Goal: Task Accomplishment & Management: Manage account settings

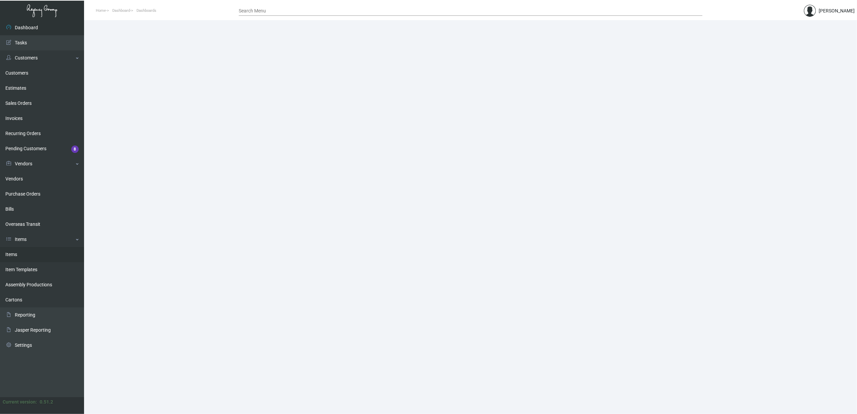
click at [25, 253] on link "Items" at bounding box center [42, 254] width 84 height 15
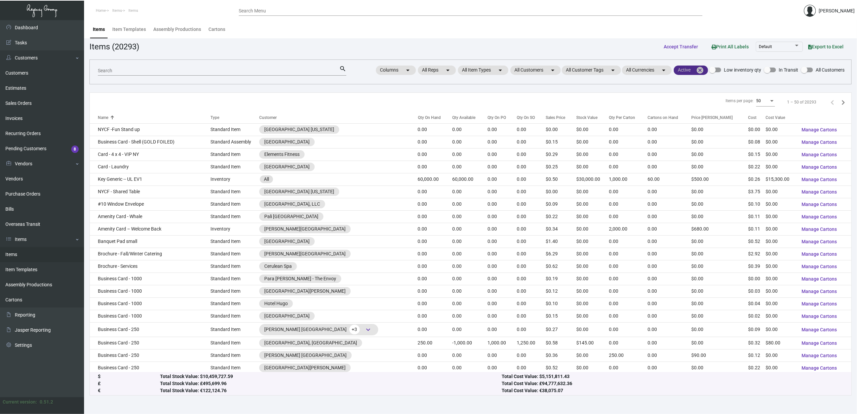
click at [473, 69] on mat-icon "cancel" at bounding box center [700, 70] width 8 height 8
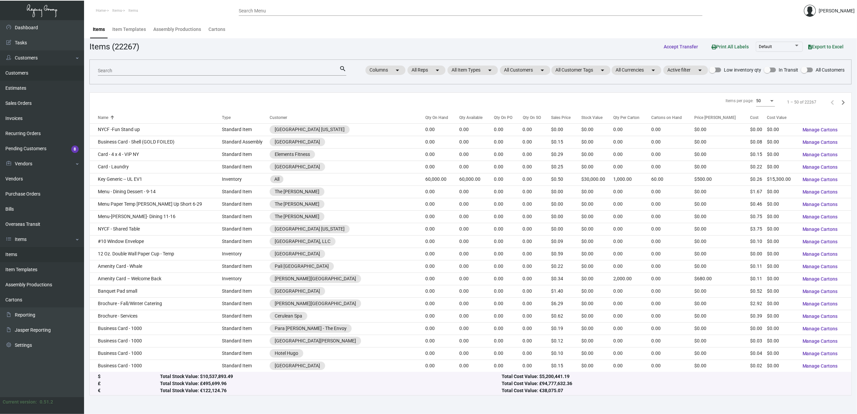
click at [28, 72] on link "Customers" at bounding box center [42, 73] width 84 height 15
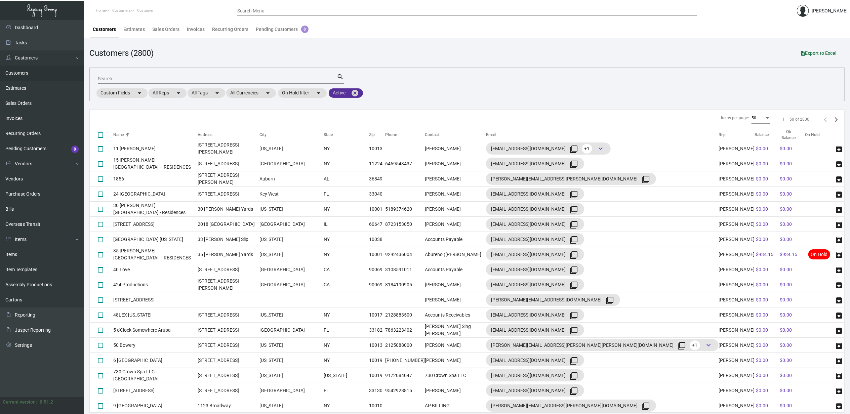
click at [356, 94] on mat-icon "cancel" at bounding box center [355, 93] width 8 height 8
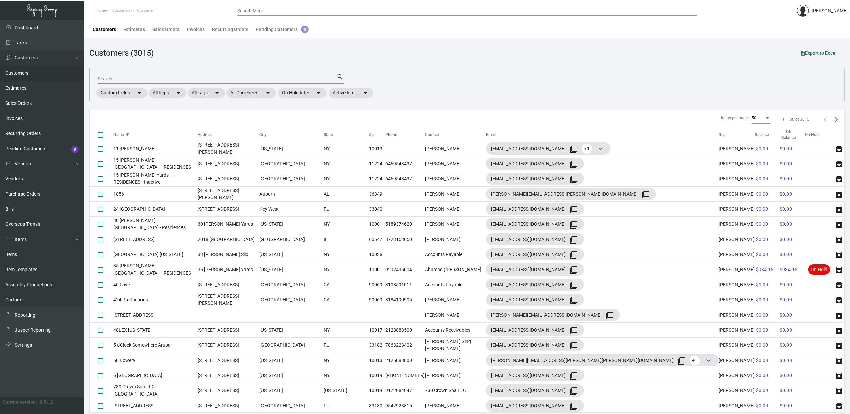
click at [208, 78] on input "Search" at bounding box center [217, 78] width 239 height 5
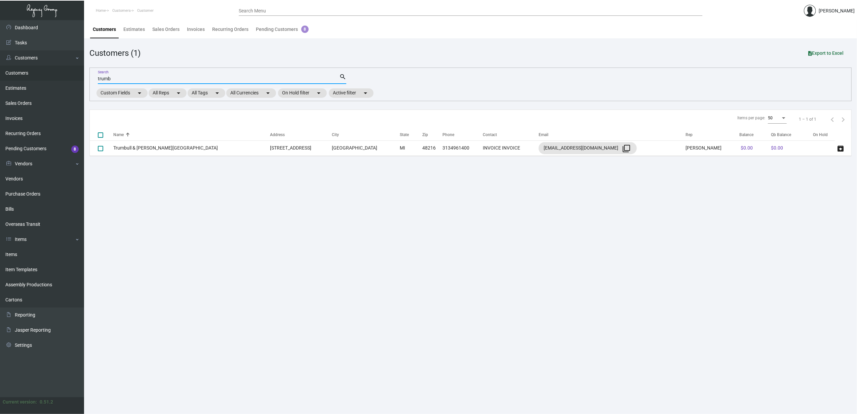
type input "trumb"
